Goal: Find specific page/section: Find specific page/section

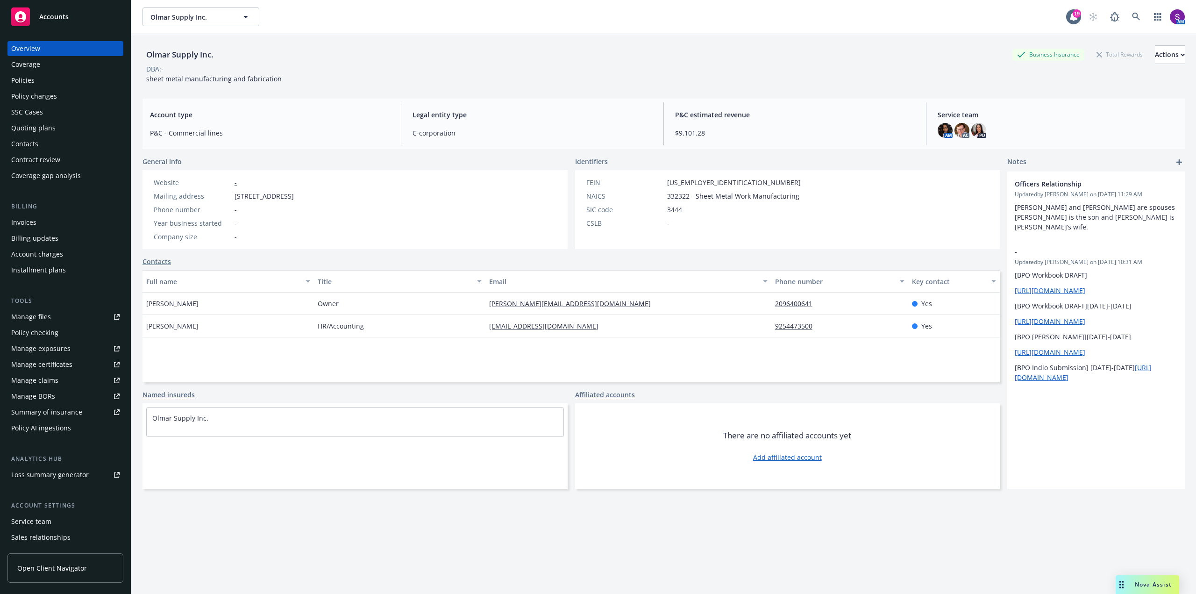
click at [17, 79] on div "Policies" at bounding box center [22, 80] width 23 height 15
